Goal: Task Accomplishment & Management: Manage account settings

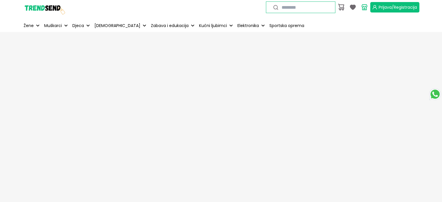
click at [394, 2] on button "Prijava/Registracija" at bounding box center [394, 7] width 49 height 10
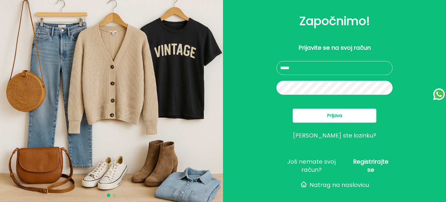
click at [293, 66] on input "text" at bounding box center [335, 68] width 116 height 14
type input "**********"
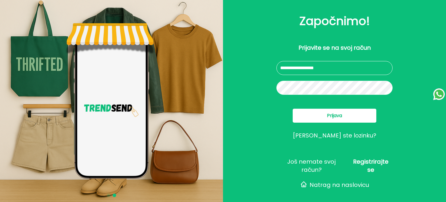
click at [310, 114] on button "Prijava" at bounding box center [335, 116] width 84 height 14
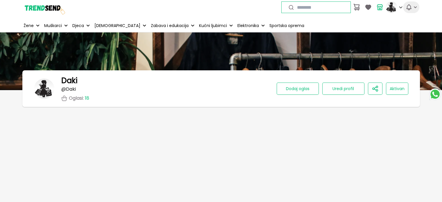
click at [408, 6] on icon "button" at bounding box center [408, 7] width 7 height 7
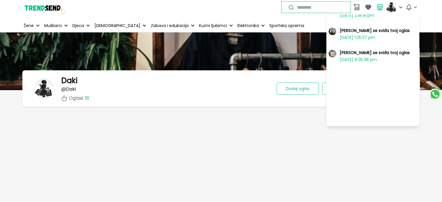
scroll to position [40, 0]
click at [360, 54] on h2 "[PERSON_NAME] se sviđa tvoj oglas" at bounding box center [375, 53] width 70 height 6
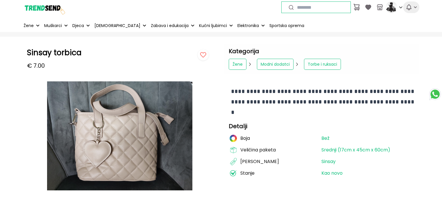
click at [408, 8] on icon "button" at bounding box center [409, 7] width 5 height 5
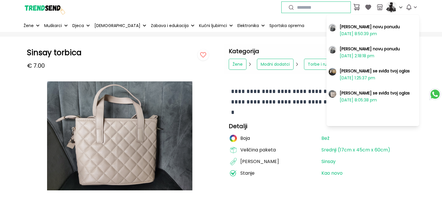
click at [359, 72] on h2 "[PERSON_NAME] se sviđa tvoj oglas" at bounding box center [375, 71] width 70 height 6
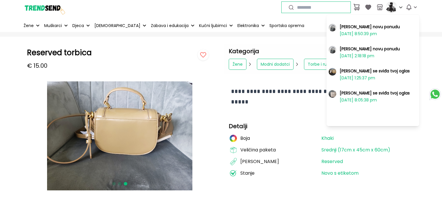
click at [362, 53] on p "[DATE] 2:18:18 pm" at bounding box center [357, 56] width 35 height 6
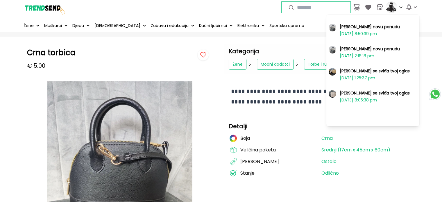
click at [76, 131] on img at bounding box center [119, 168] width 145 height 174
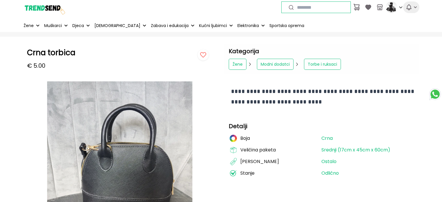
click at [412, 7] on icon "button" at bounding box center [415, 7] width 6 height 6
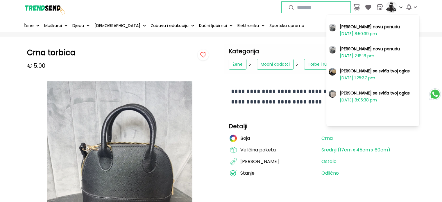
click at [377, 32] on p "[DATE] 8:50:39 pm" at bounding box center [358, 34] width 37 height 6
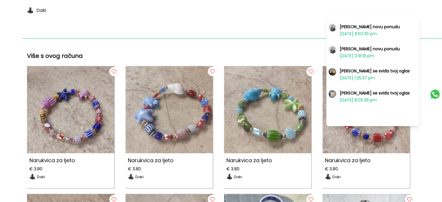
scroll to position [378, 0]
